Goal: Task Accomplishment & Management: Complete application form

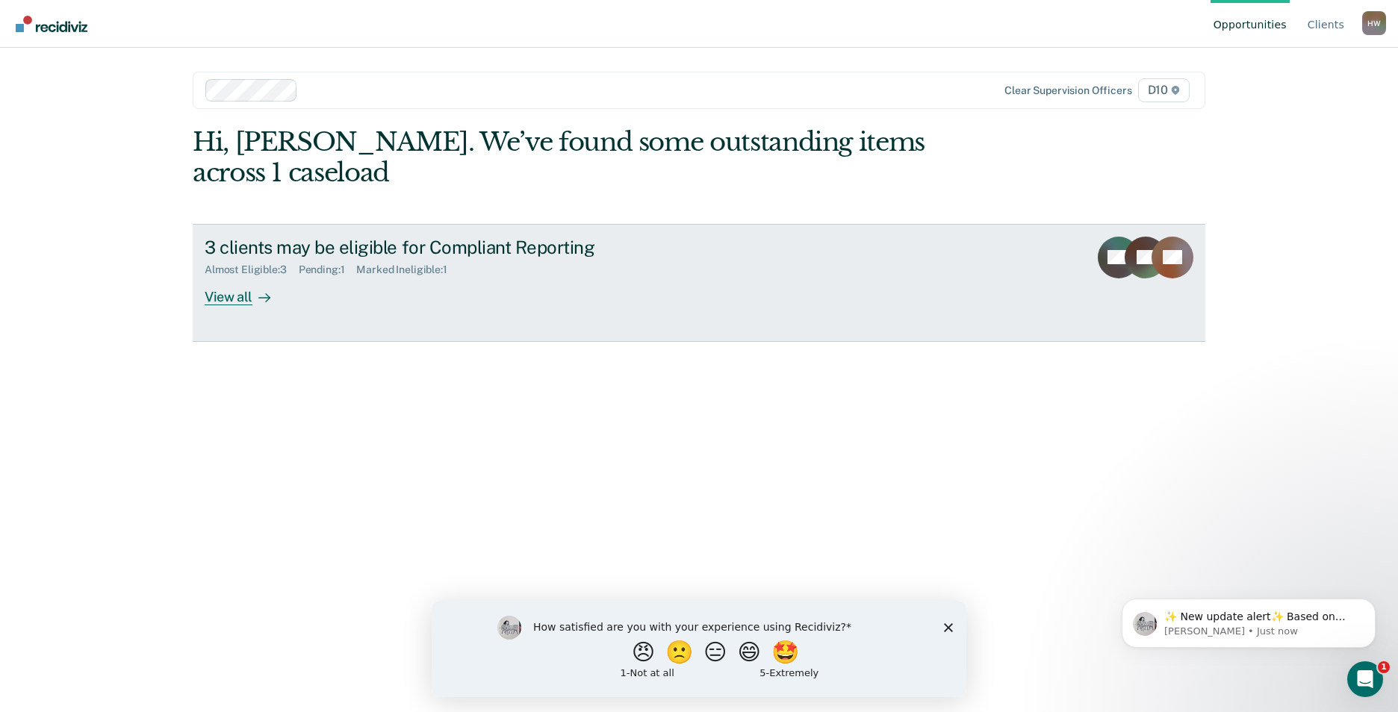
click at [326, 267] on div "3 clients may be eligible for Compliant Reporting Almost Eligible : 3 Pending :…" at bounding box center [485, 271] width 560 height 69
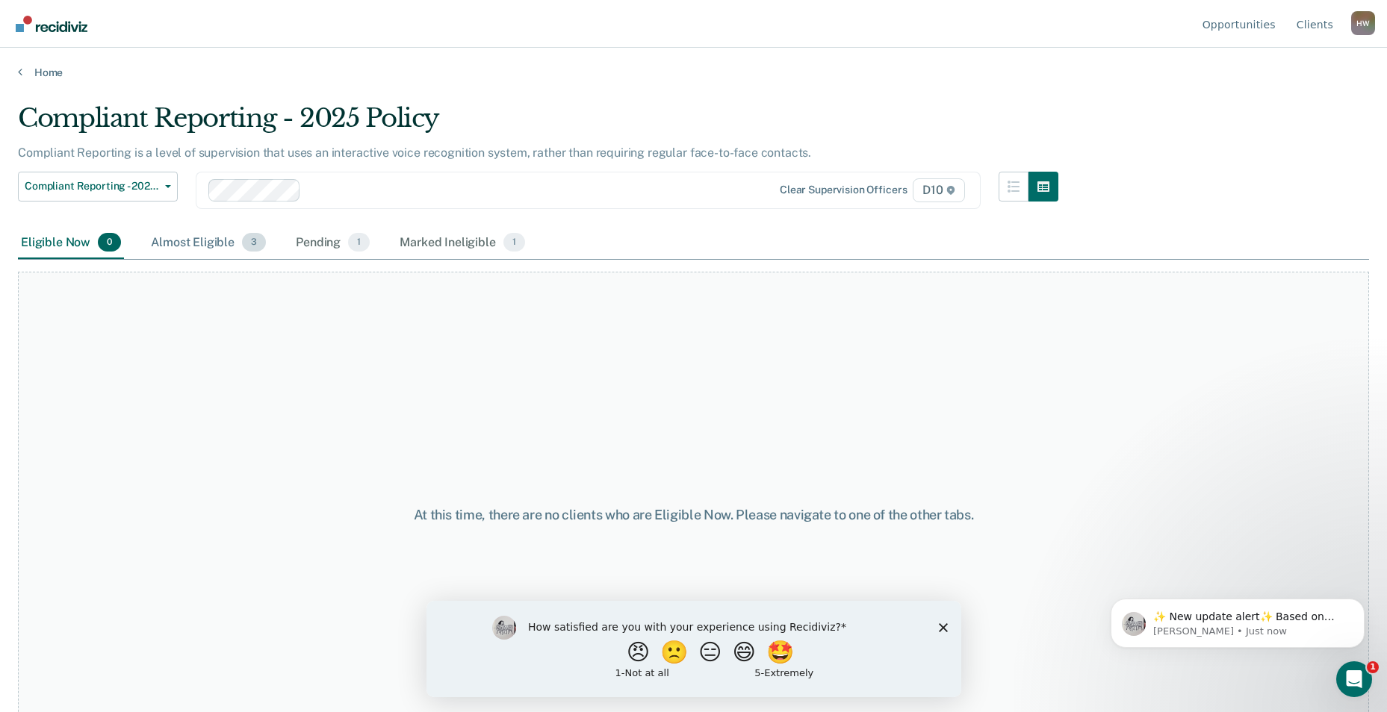
click at [189, 238] on div "Almost Eligible 3" at bounding box center [208, 243] width 121 height 33
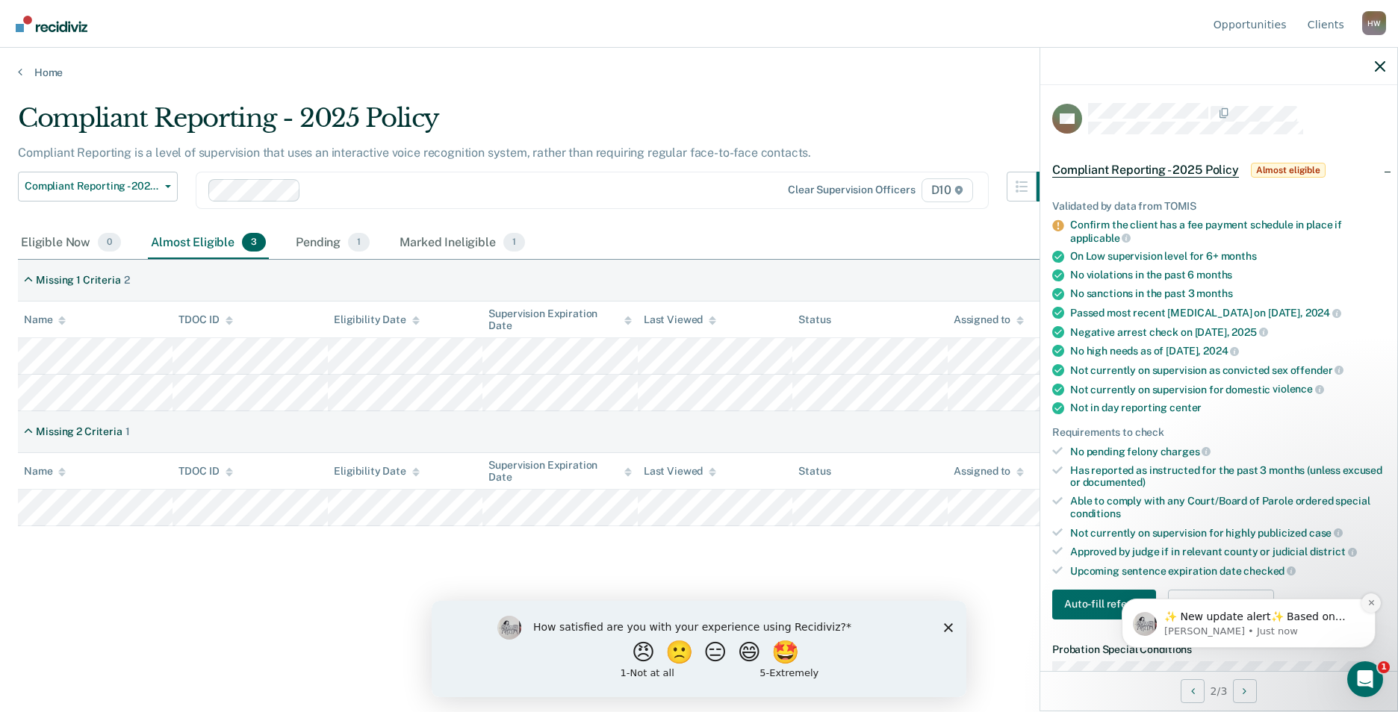
click at [1369, 603] on icon "Dismiss notification" at bounding box center [1371, 603] width 8 height 8
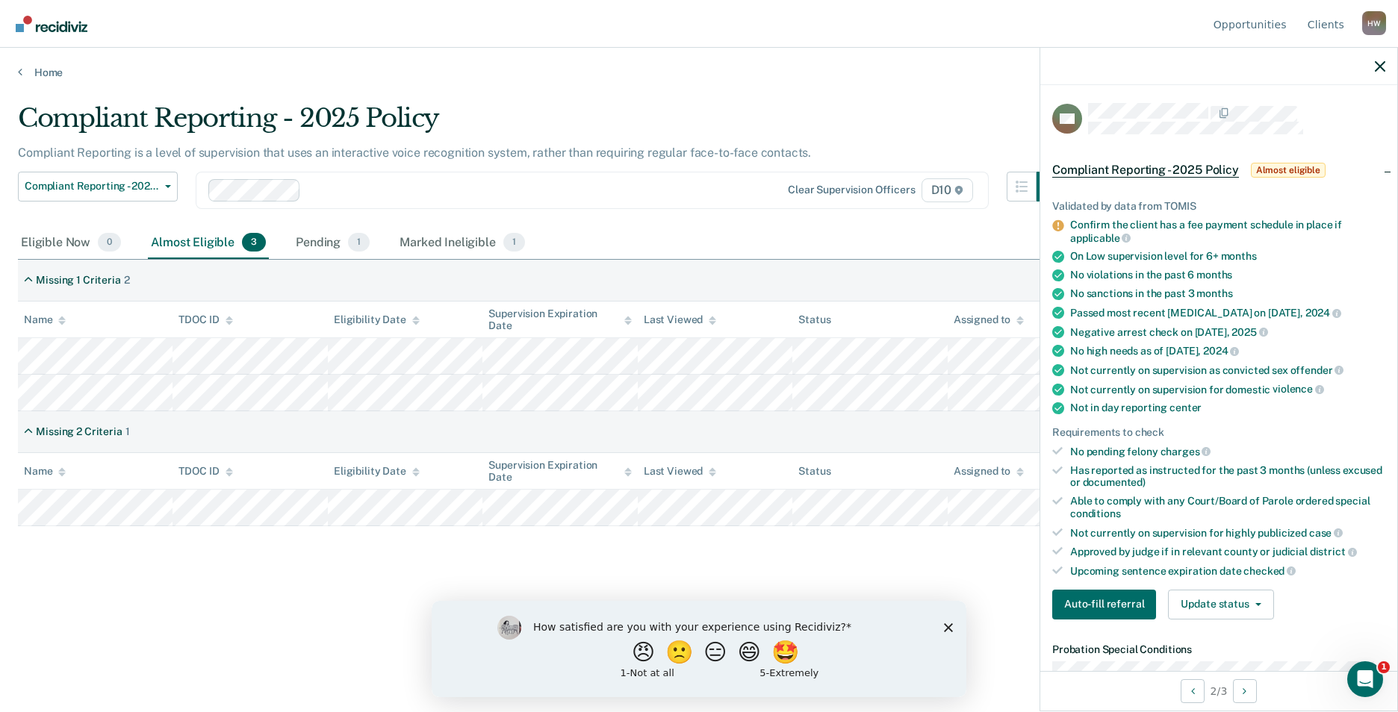
click at [282, 621] on div "Compliant Reporting - 2025 Policy Compliant Reporting is a level of supervision…" at bounding box center [699, 375] width 1362 height 545
click at [435, 246] on div "Marked Ineligible 1" at bounding box center [461, 243] width 131 height 33
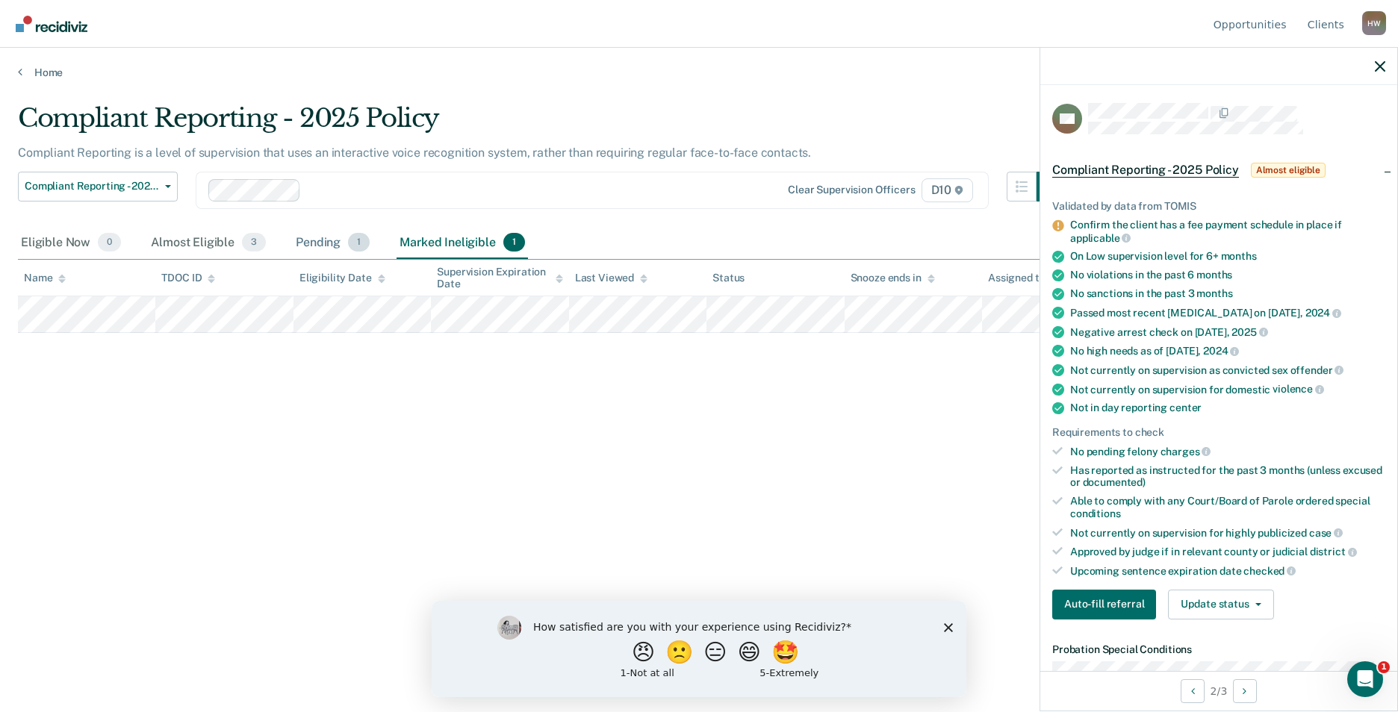
click at [325, 242] on div "Pending 1" at bounding box center [333, 243] width 80 height 33
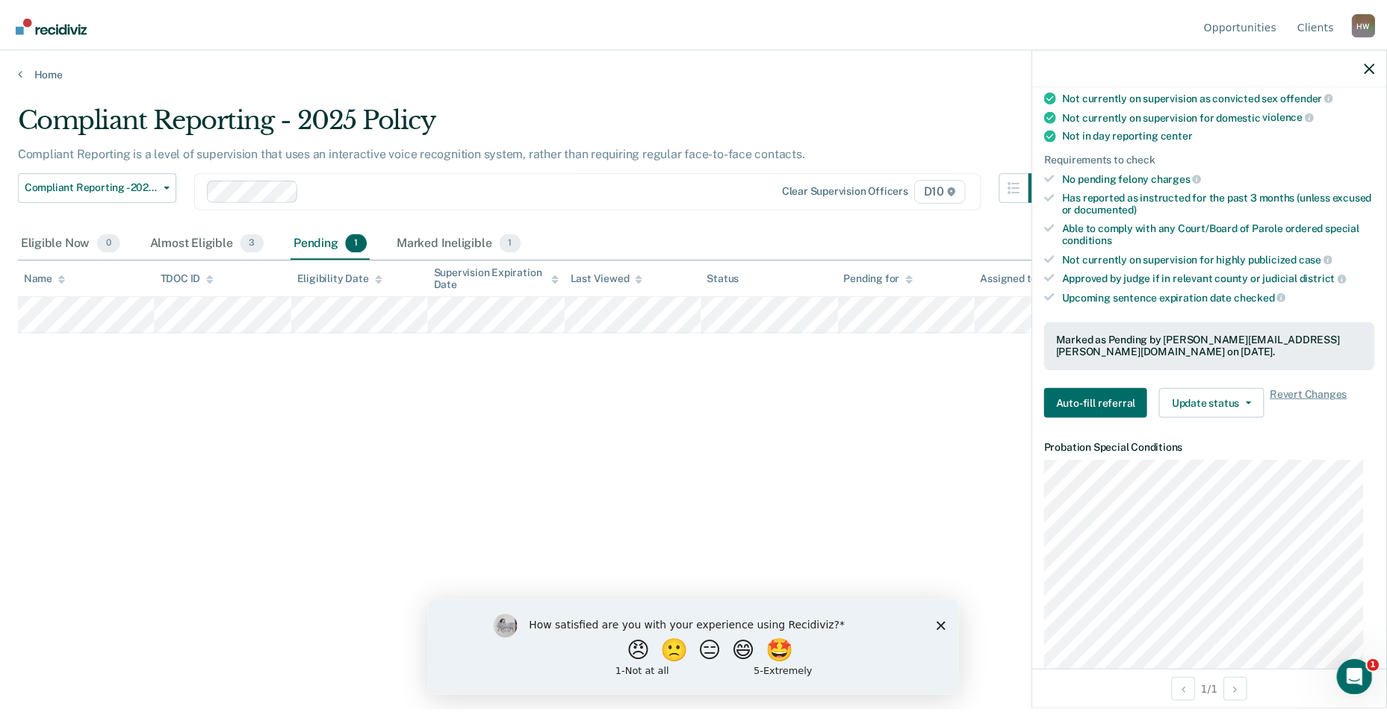
scroll to position [299, 0]
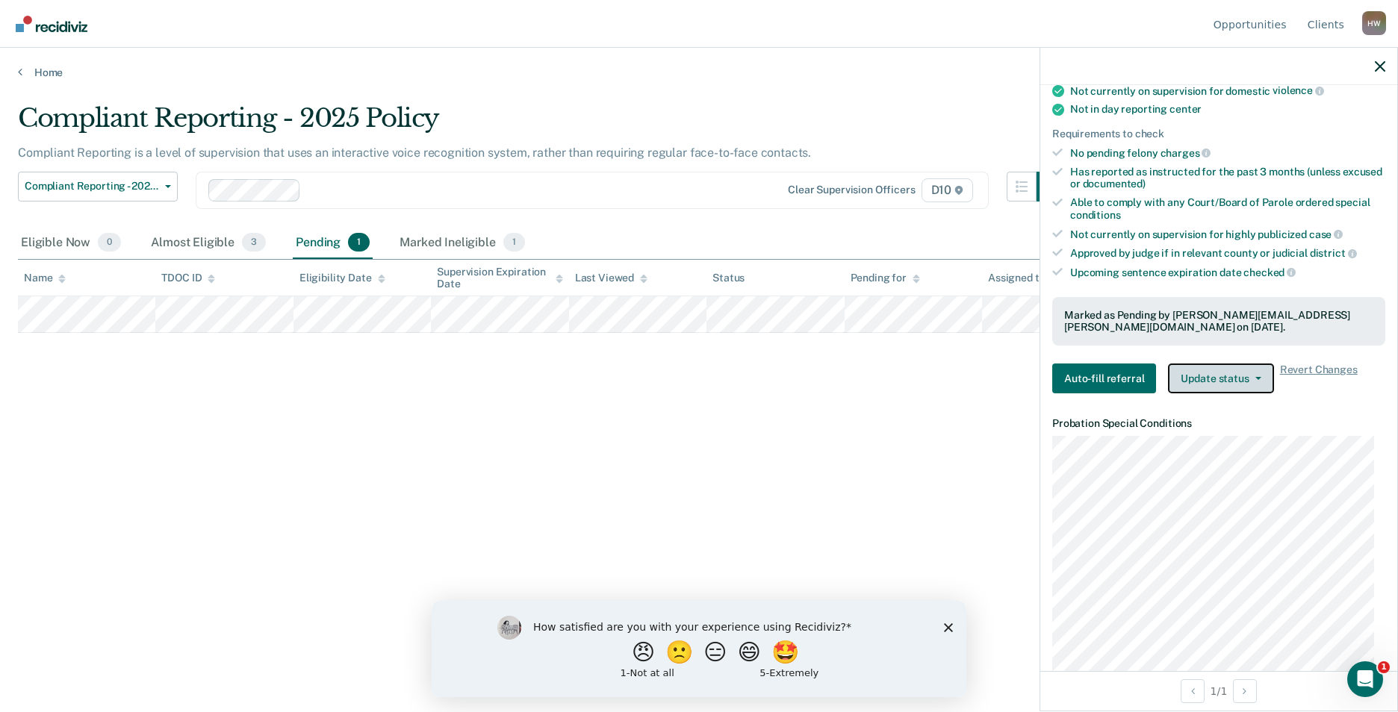
click at [1226, 376] on button "Update status" at bounding box center [1220, 379] width 105 height 30
click at [1227, 376] on button "Update status" at bounding box center [1220, 379] width 105 height 30
click at [894, 441] on div "Compliant Reporting - 2025 Policy Compliant Reporting is a level of supervision…" at bounding box center [699, 351] width 1362 height 497
click at [1111, 375] on button "Auto-fill referral" at bounding box center [1104, 379] width 104 height 30
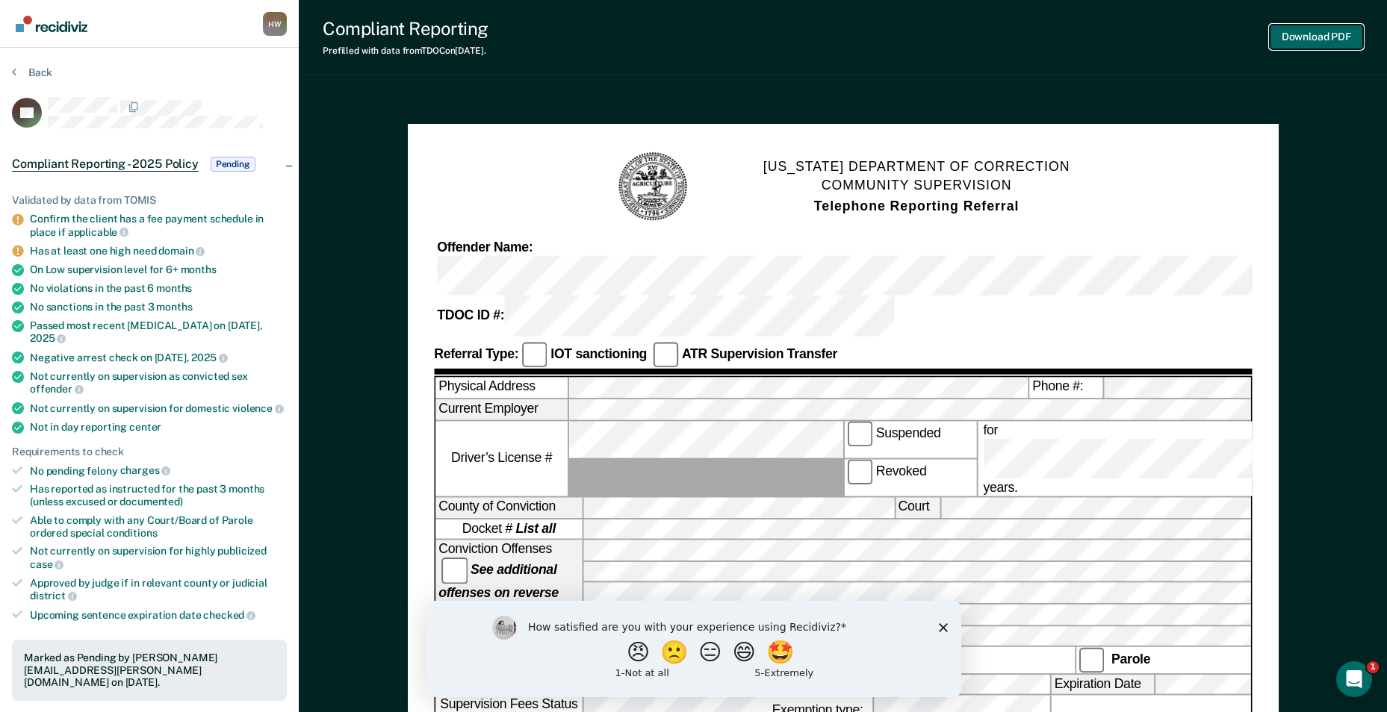
click at [1332, 34] on button "Download PDF" at bounding box center [1315, 37] width 93 height 25
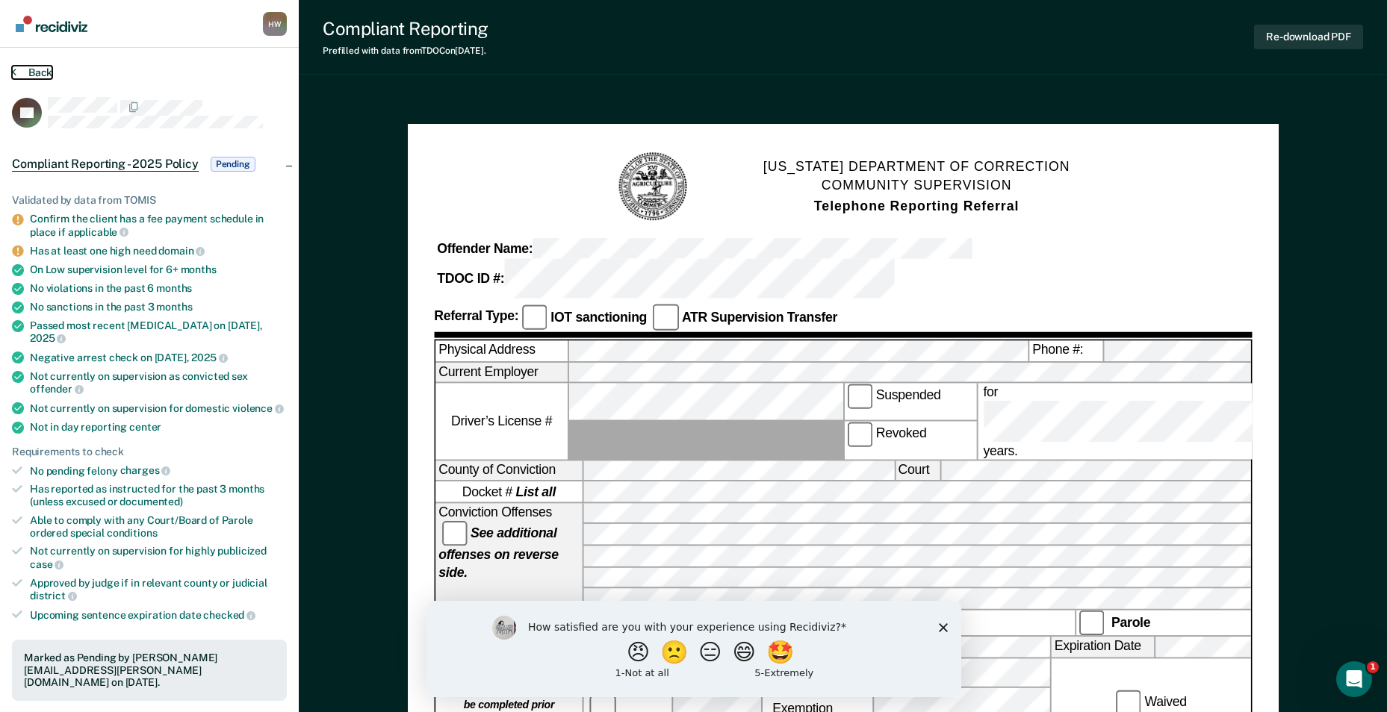
click at [39, 72] on button "Back" at bounding box center [32, 72] width 40 height 13
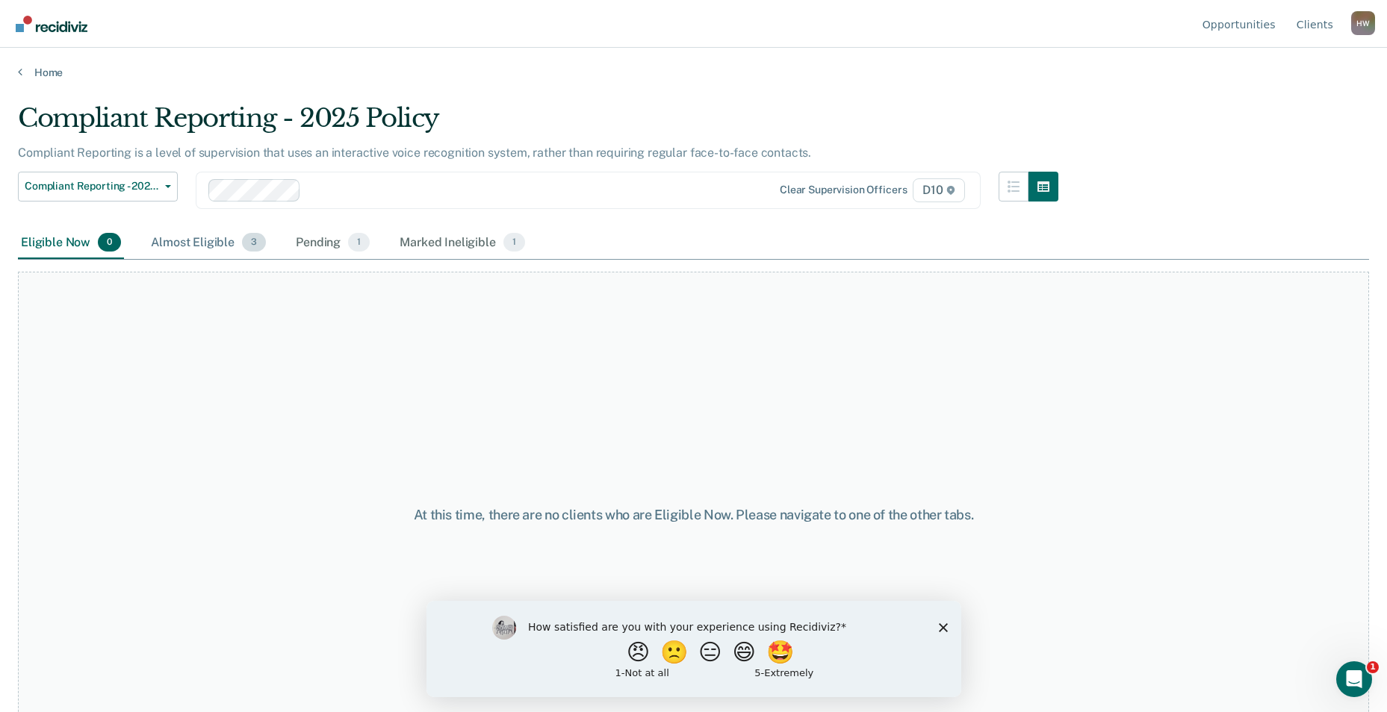
drag, startPoint x: 195, startPoint y: 243, endPoint x: 202, endPoint y: 246, distance: 7.8
click at [195, 243] on div "Almost Eligible 3" at bounding box center [208, 243] width 121 height 33
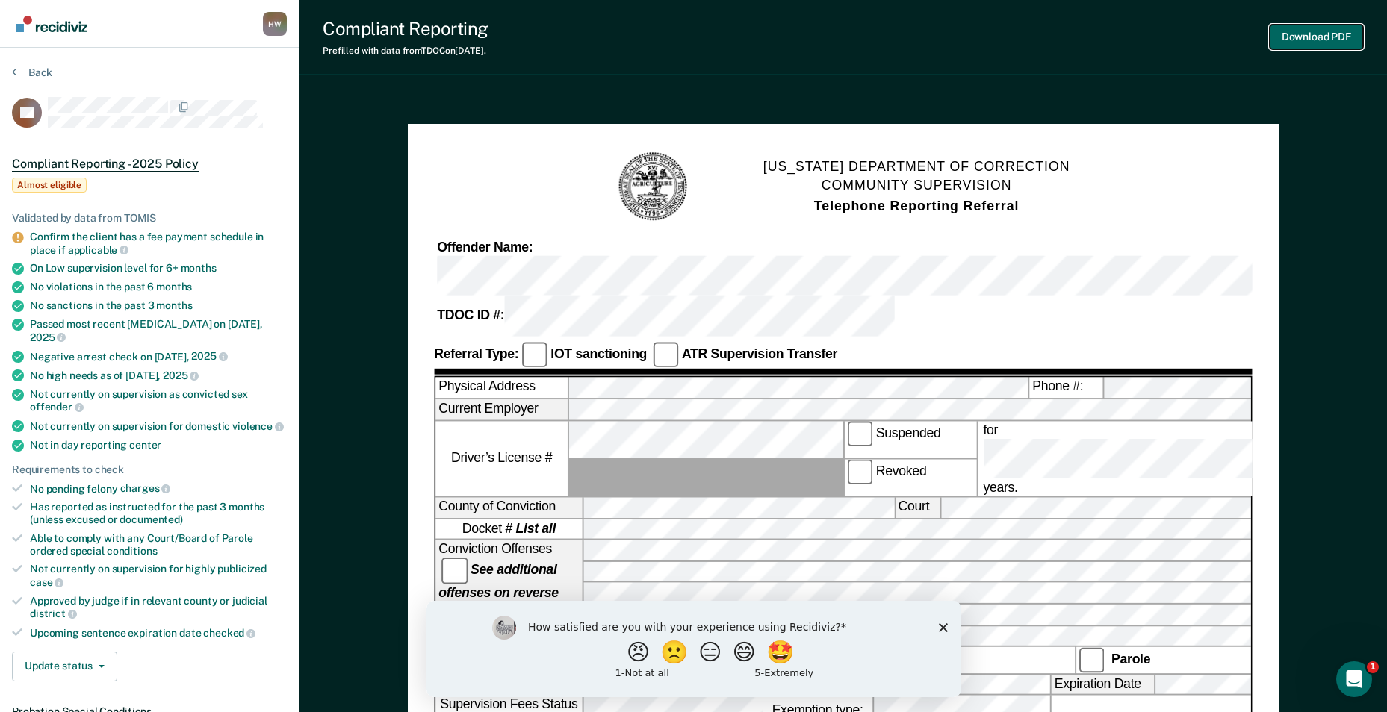
click at [1287, 37] on button "Download PDF" at bounding box center [1315, 37] width 93 height 25
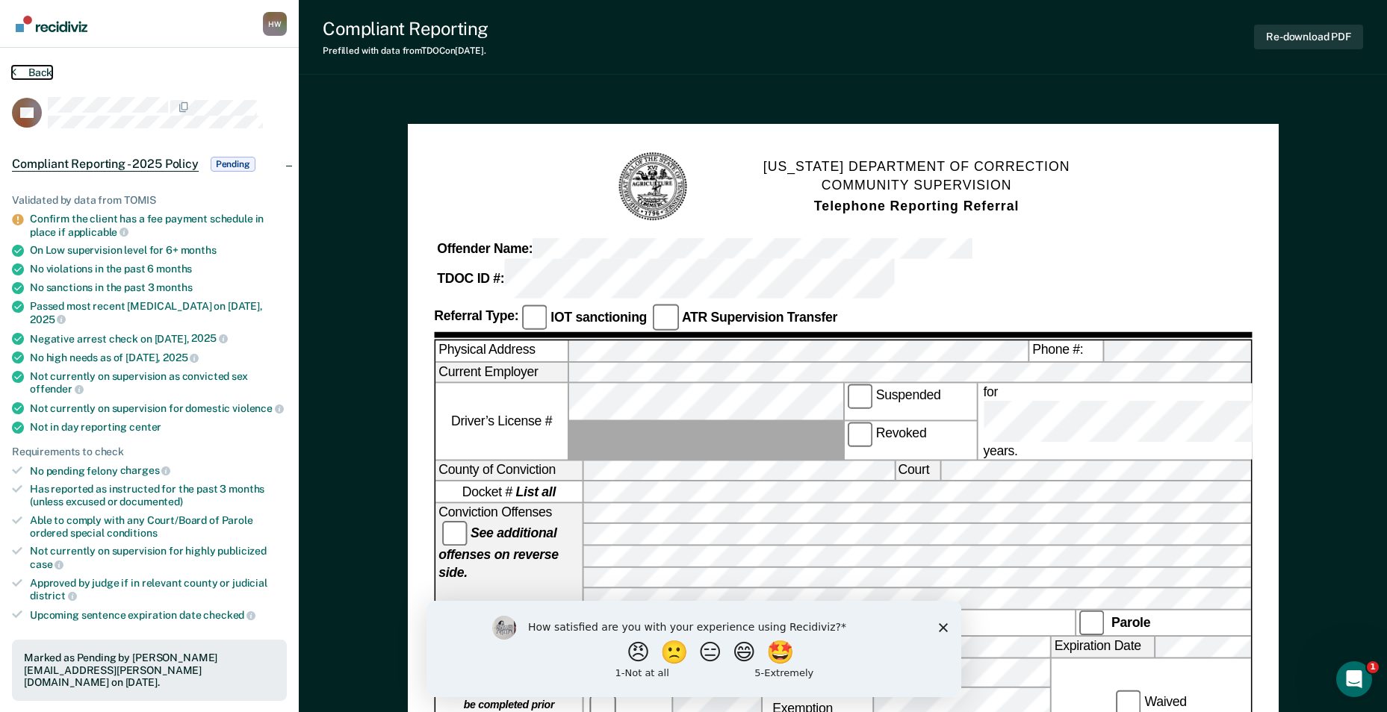
click at [37, 69] on button "Back" at bounding box center [32, 72] width 40 height 13
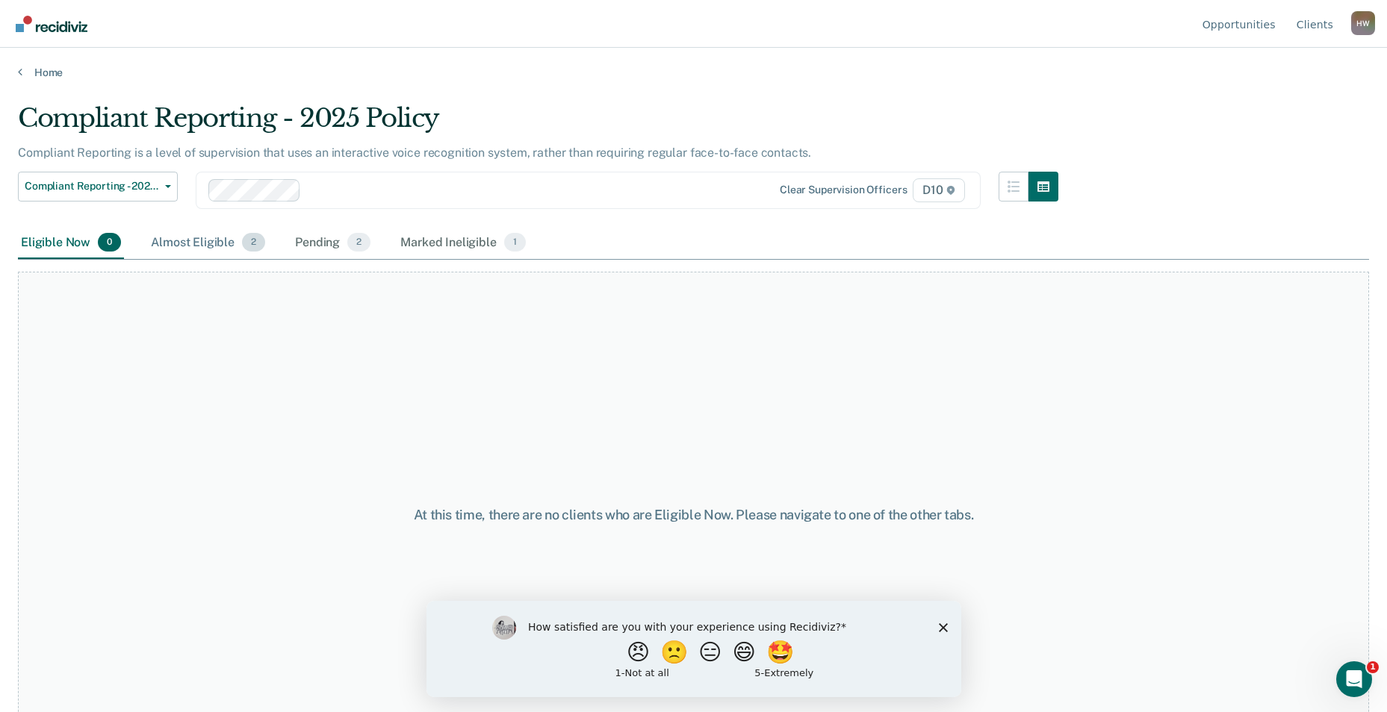
click at [235, 231] on div "Almost Eligible 2" at bounding box center [208, 243] width 120 height 33
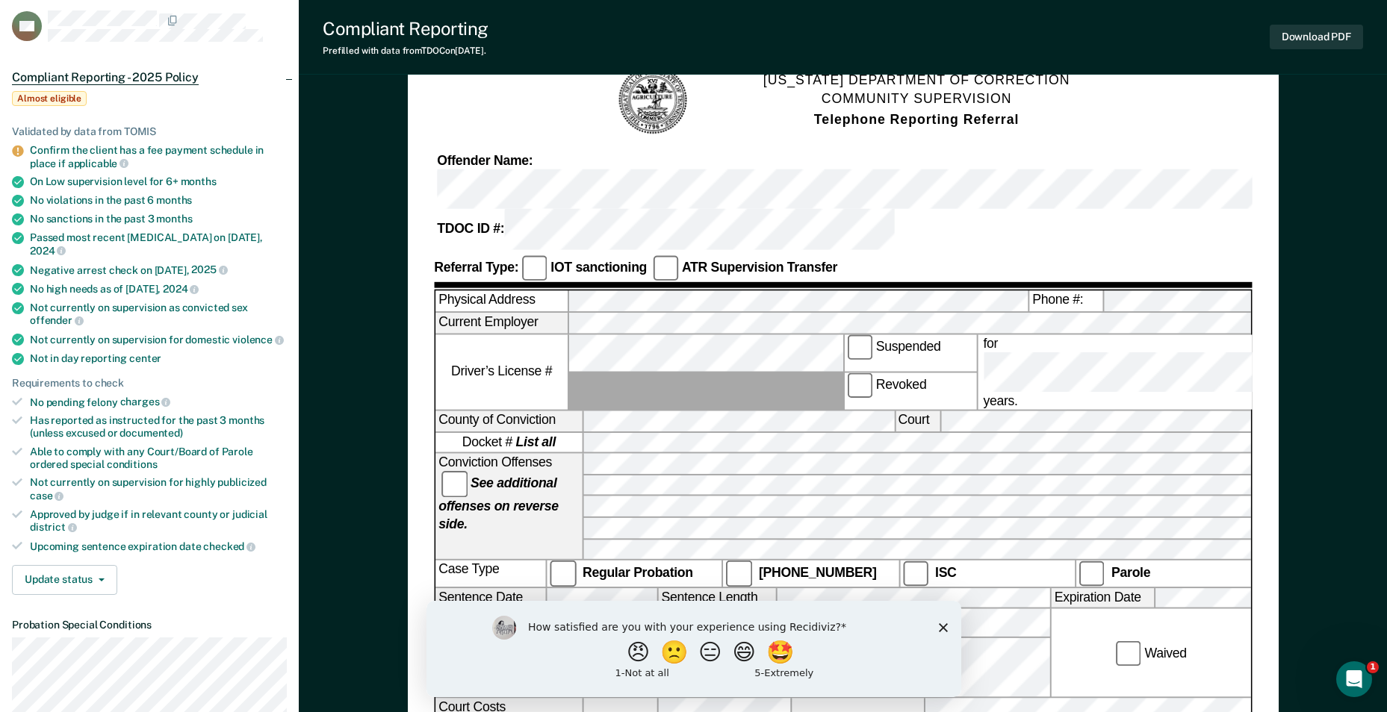
scroll to position [373, 0]
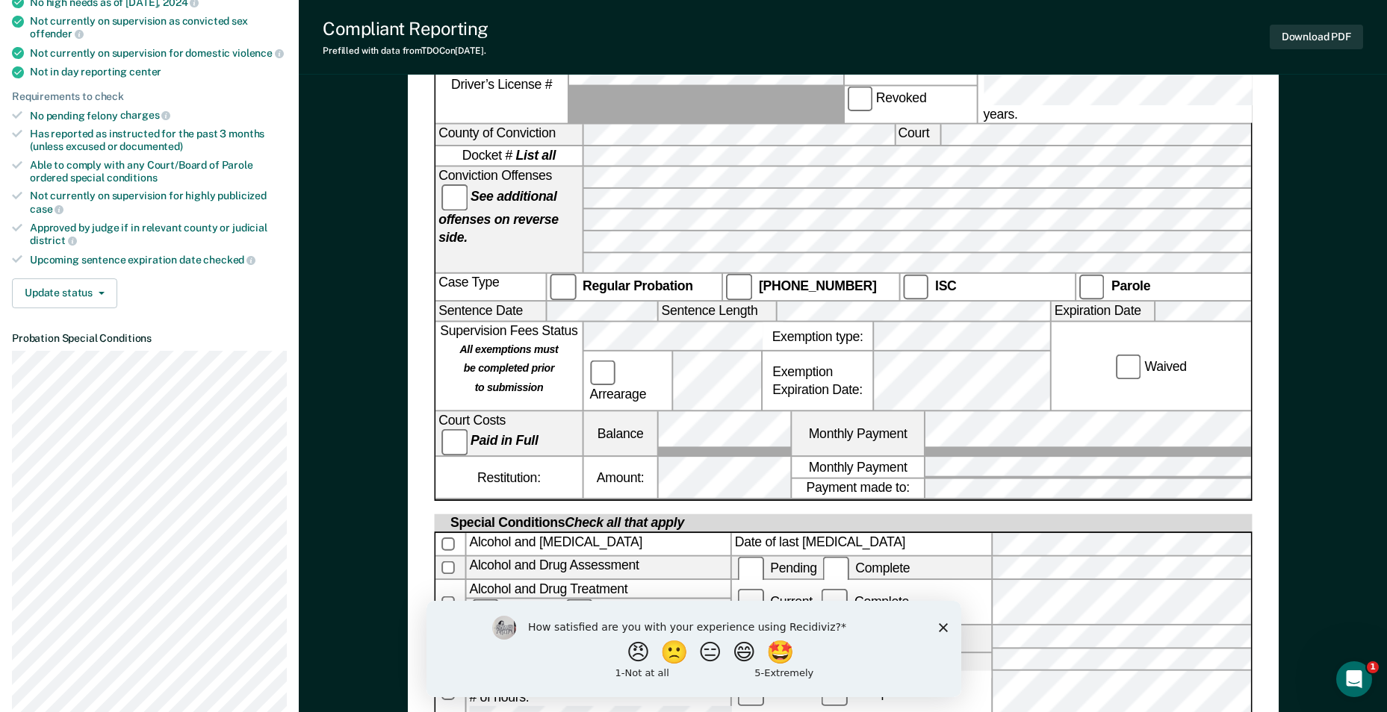
click at [941, 629] on polygon "Close survey" at bounding box center [942, 627] width 9 height 9
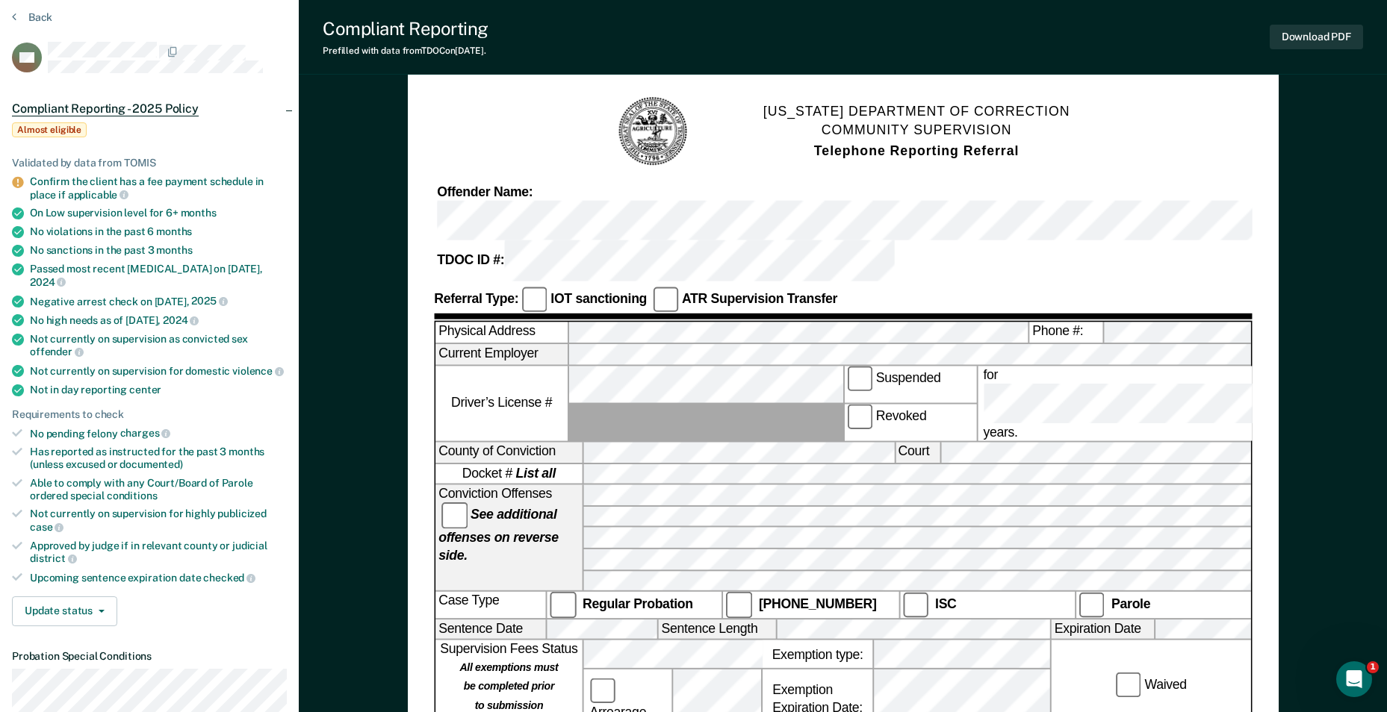
scroll to position [0, 0]
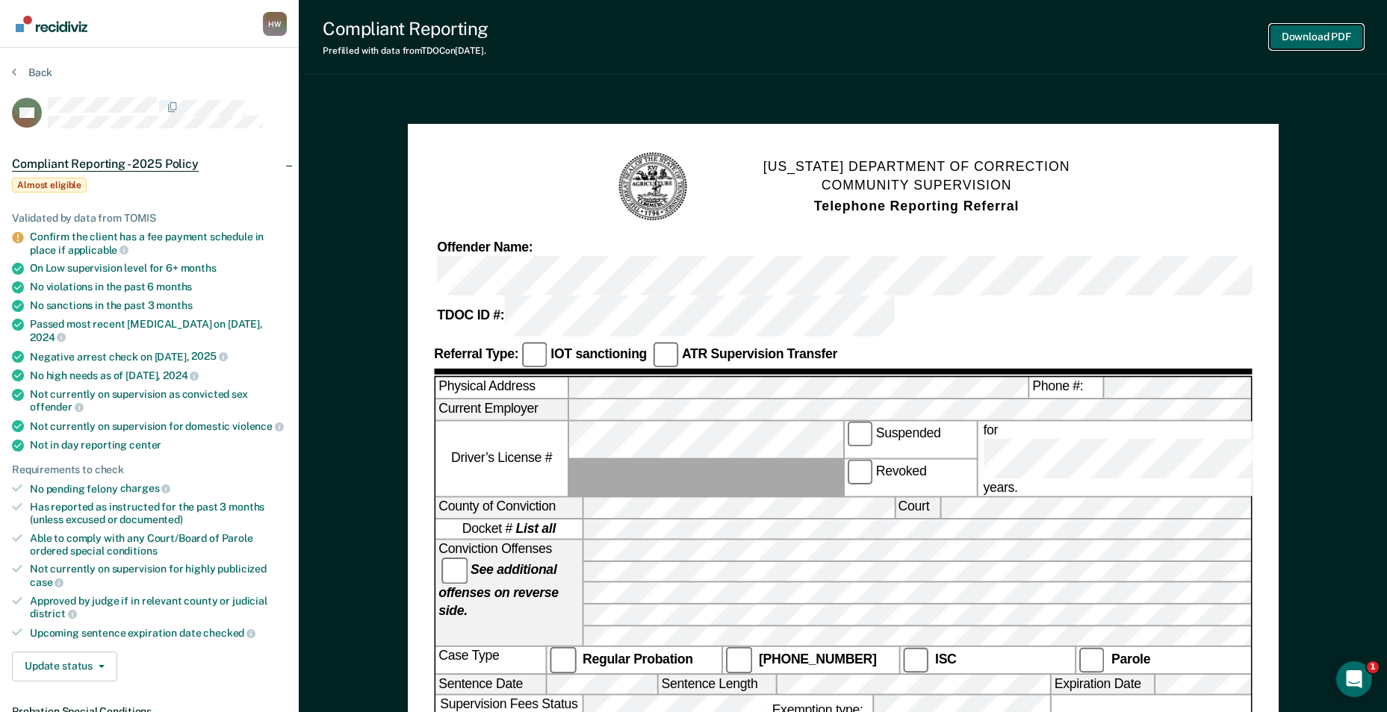
click at [1300, 37] on button "Download PDF" at bounding box center [1315, 37] width 93 height 25
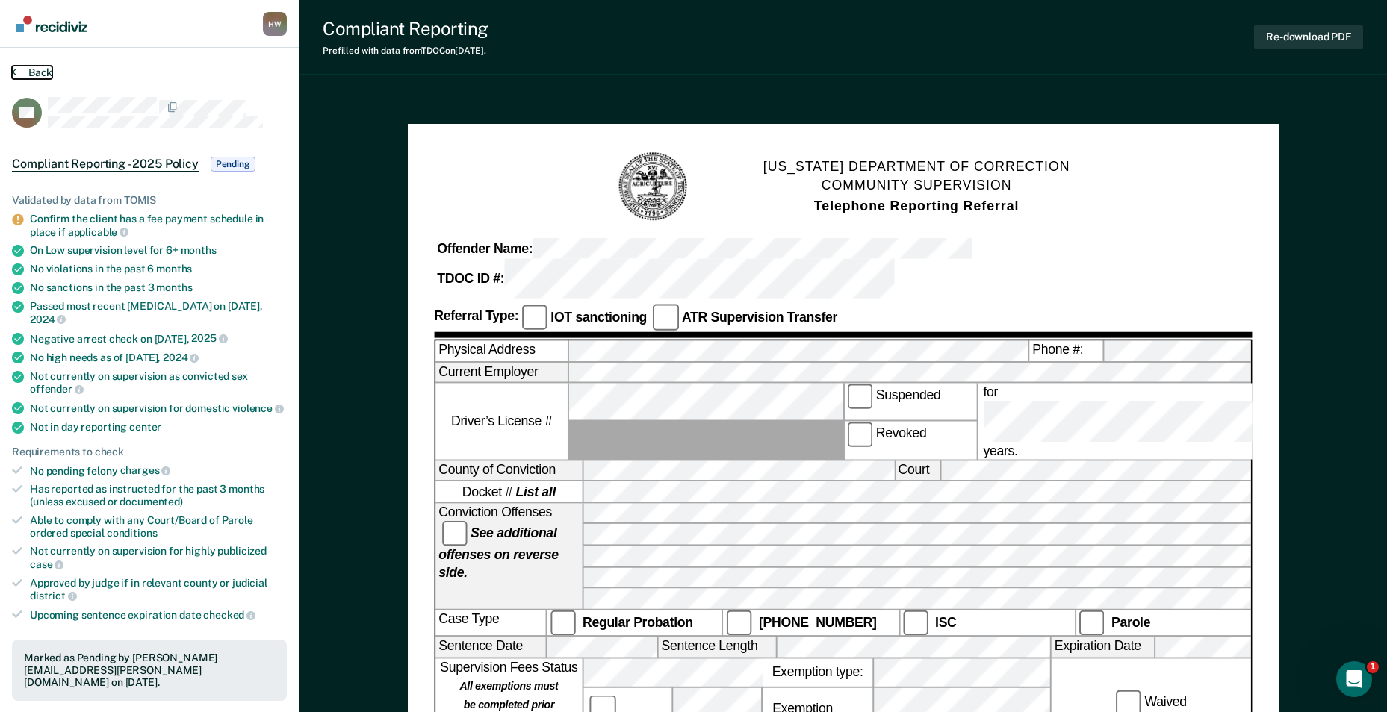
click at [23, 78] on button "Back" at bounding box center [32, 72] width 40 height 13
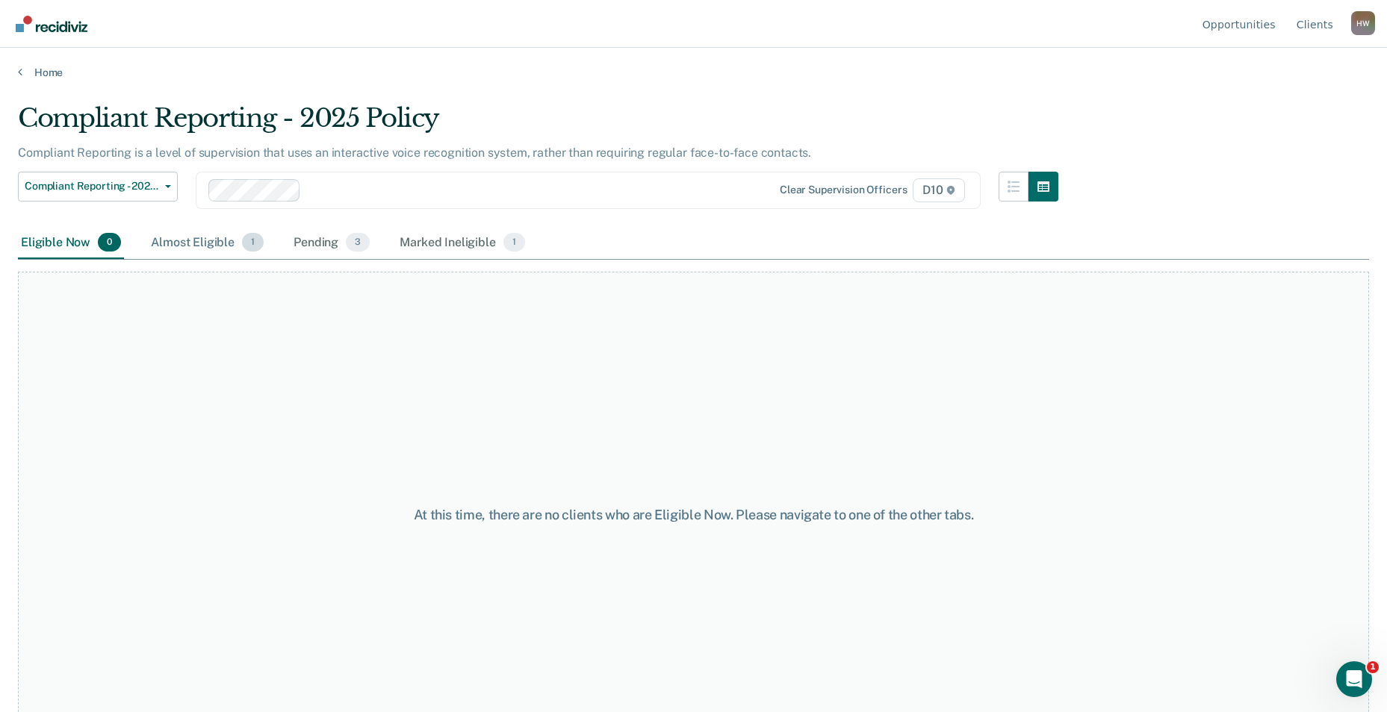
click at [190, 247] on div "Almost Eligible 1" at bounding box center [207, 243] width 119 height 33
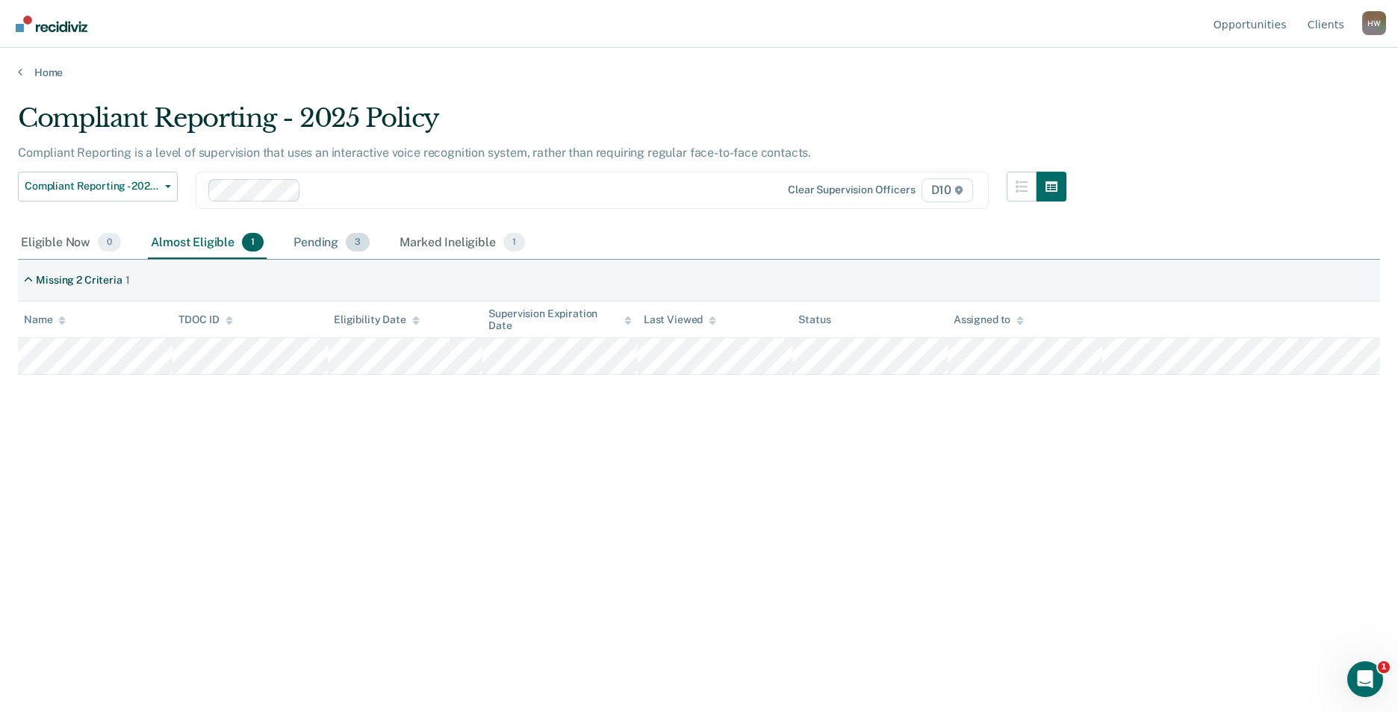
click at [324, 240] on div "Pending 3" at bounding box center [331, 243] width 82 height 33
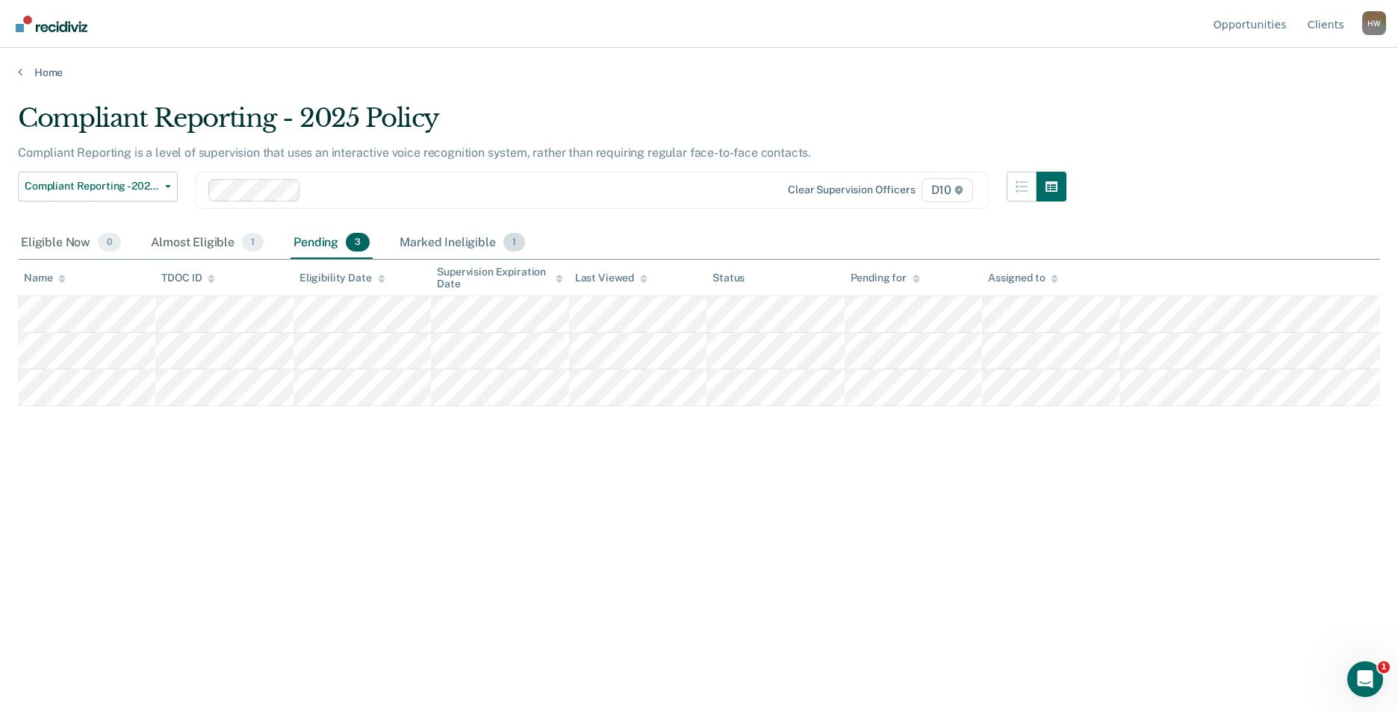
click at [439, 239] on div "Marked Ineligible 1" at bounding box center [461, 243] width 131 height 33
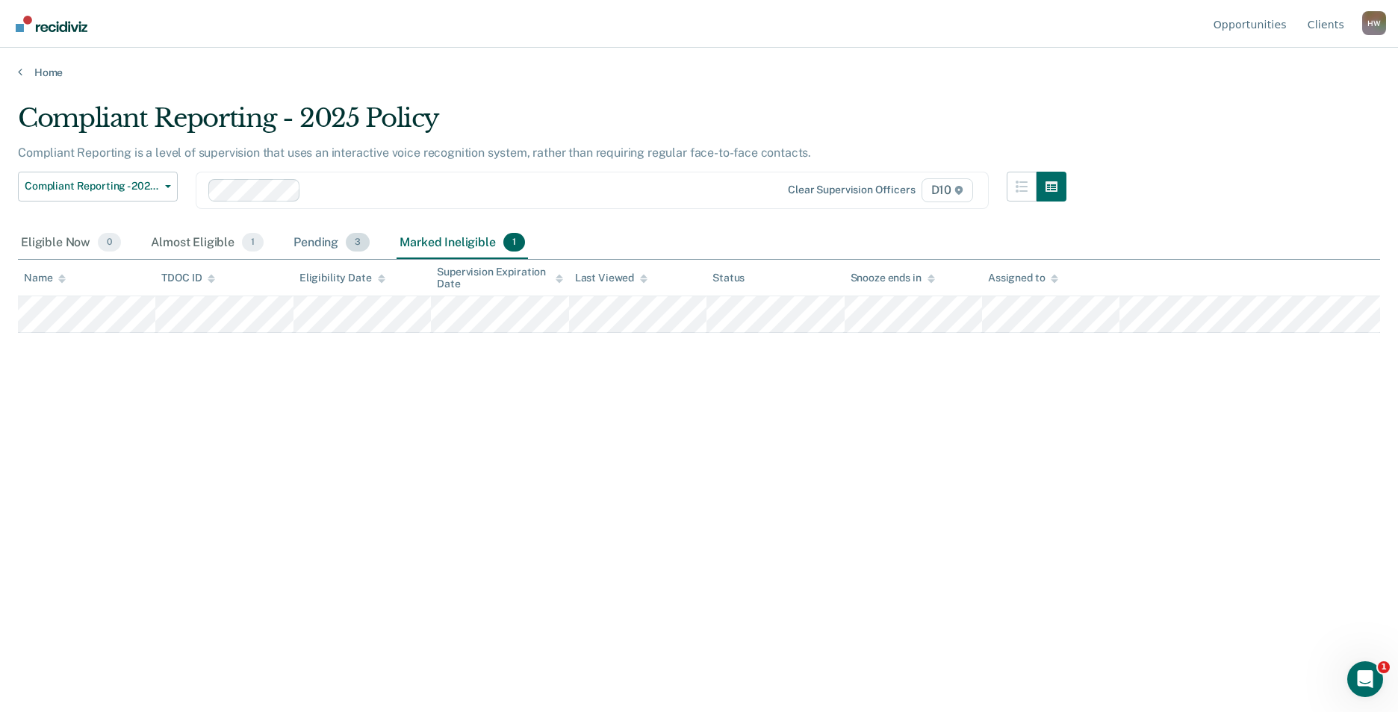
click at [317, 246] on div "Pending 3" at bounding box center [331, 243] width 82 height 33
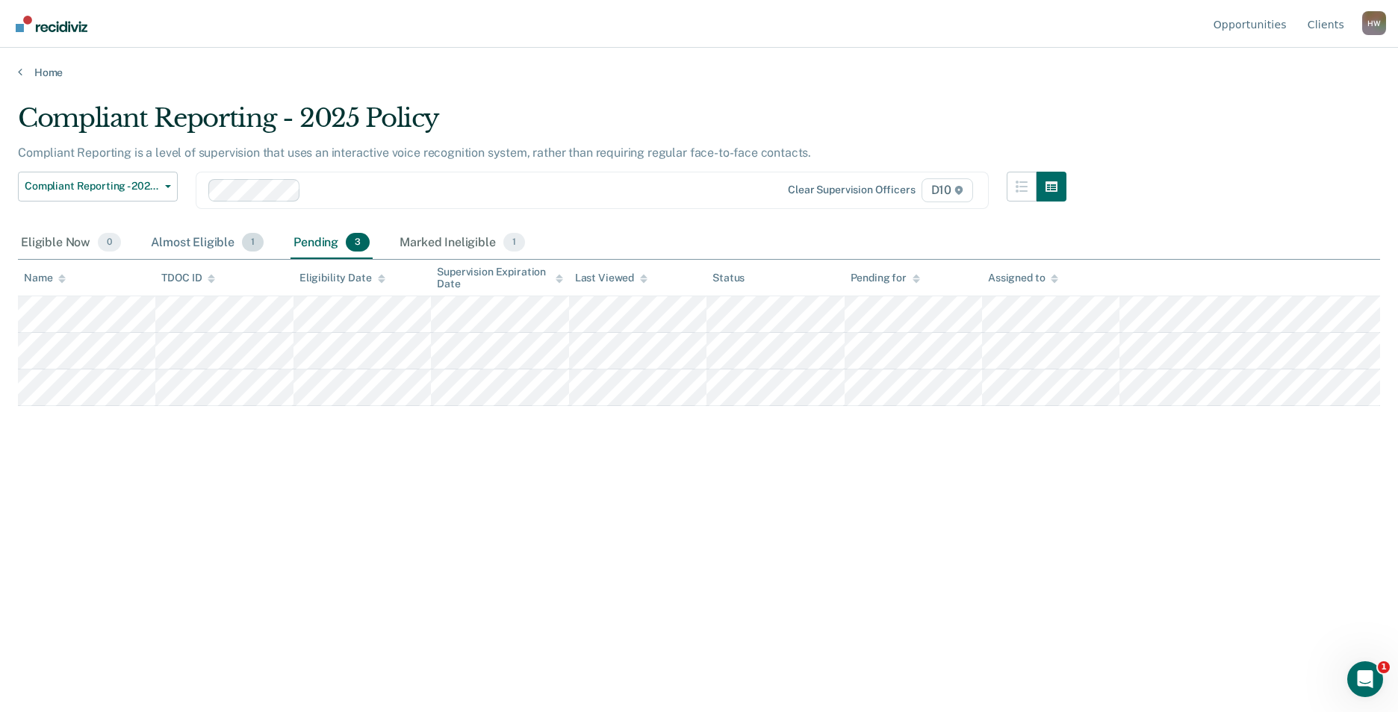
click at [169, 242] on div "Almost Eligible 1" at bounding box center [207, 243] width 119 height 33
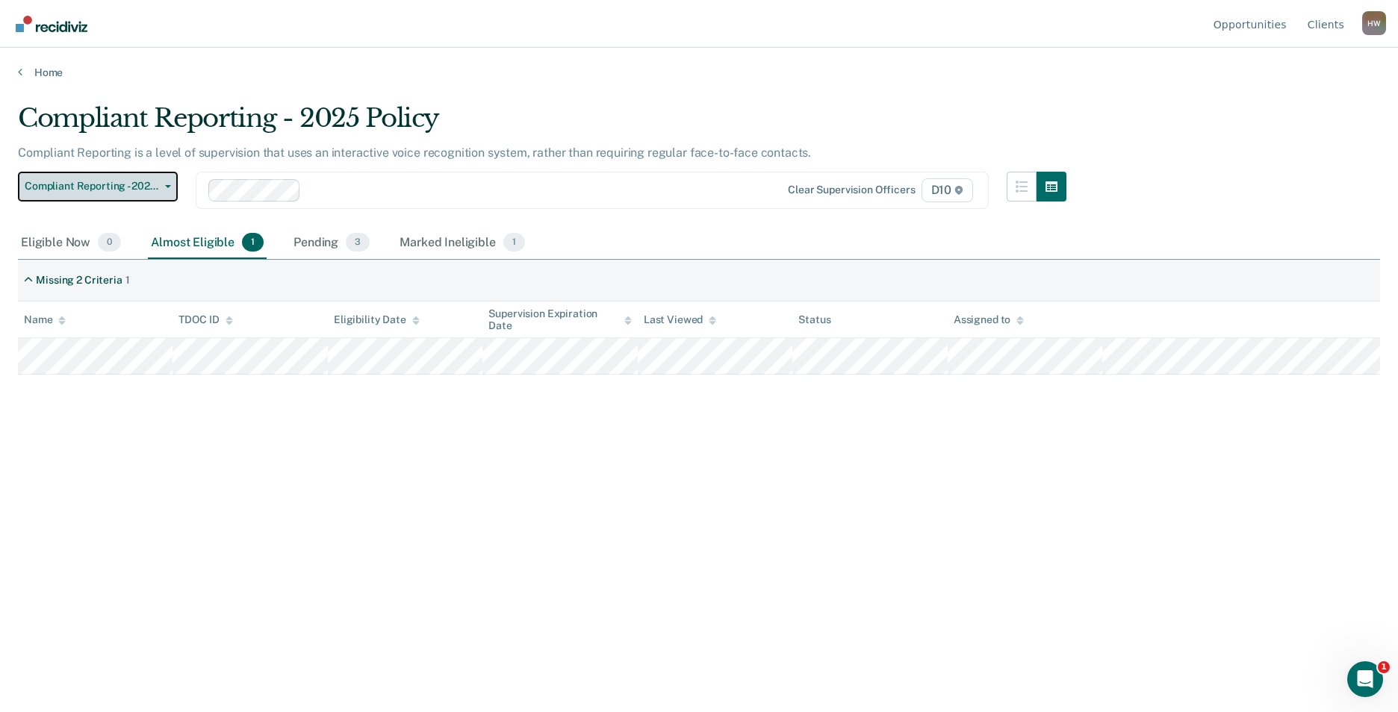
click at [102, 193] on button "Compliant Reporting - 2025 Policy" at bounding box center [98, 187] width 160 height 30
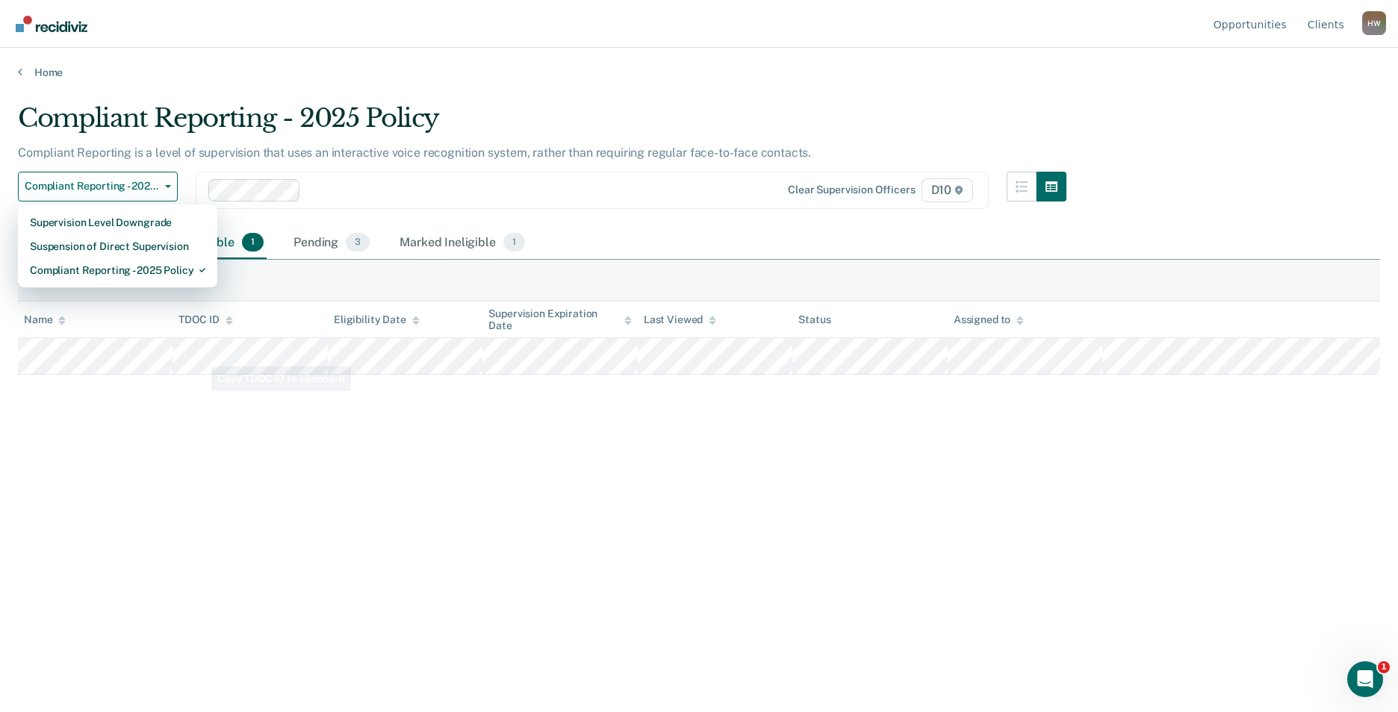
click at [234, 460] on div "Compliant Reporting - 2025 Policy Compliant Reporting is a level of supervision…" at bounding box center [699, 351] width 1362 height 497
